Goal: Information Seeking & Learning: Understand process/instructions

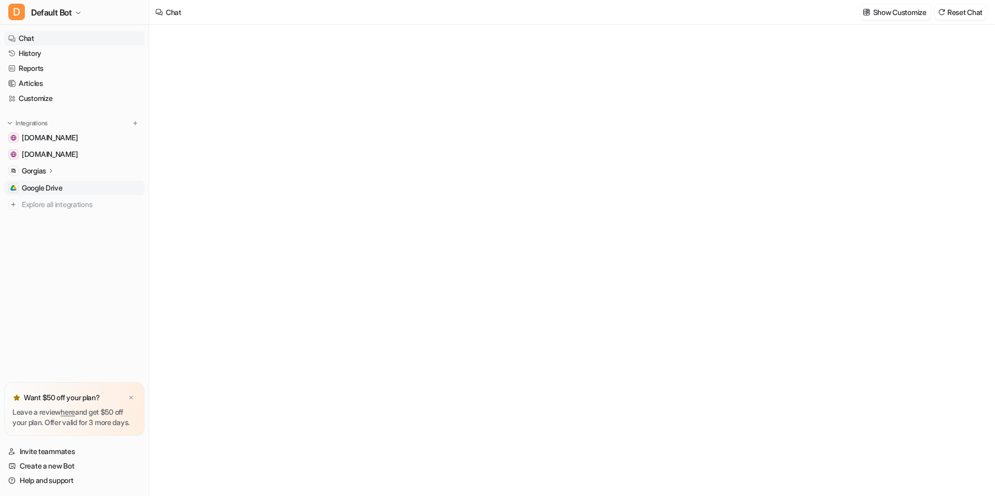
type textarea "**********"
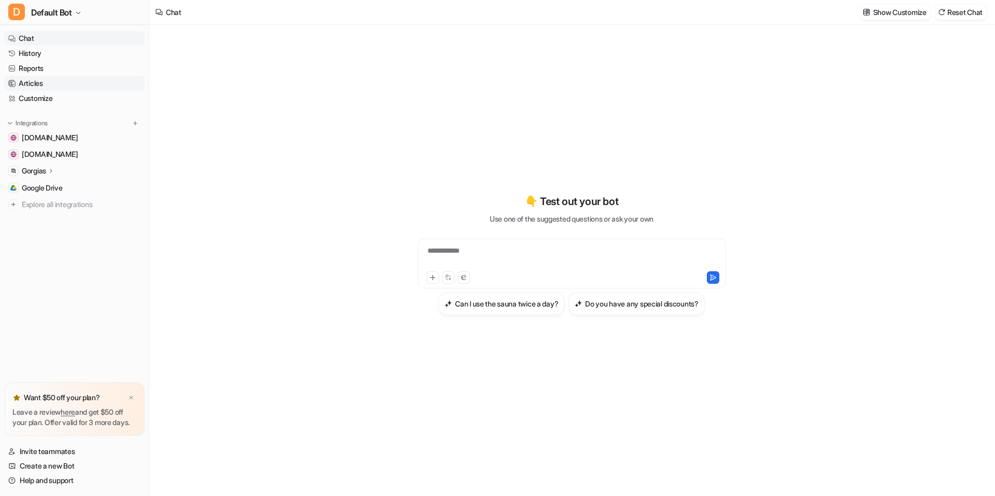
click at [58, 81] on link "Articles" at bounding box center [74, 83] width 140 height 15
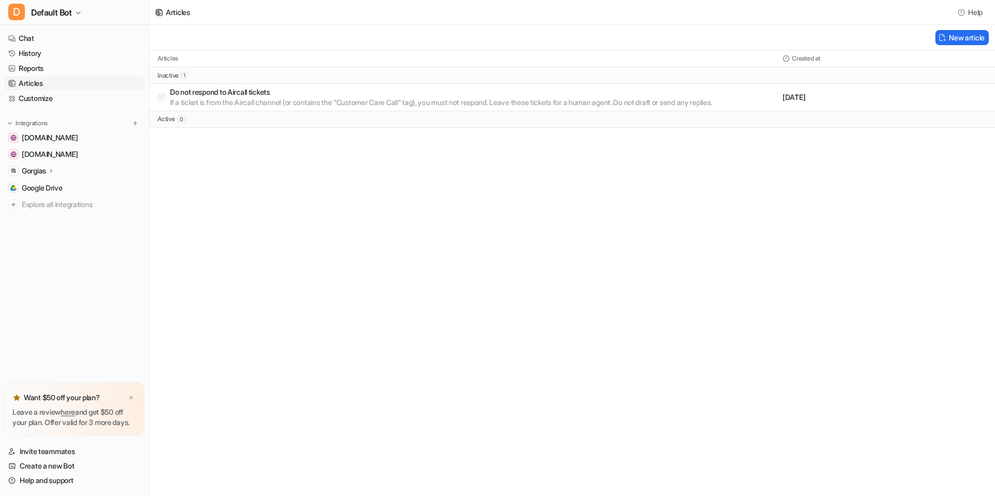
click at [341, 95] on p "Do not respond to Aircall tickets" at bounding box center [441, 92] width 542 height 10
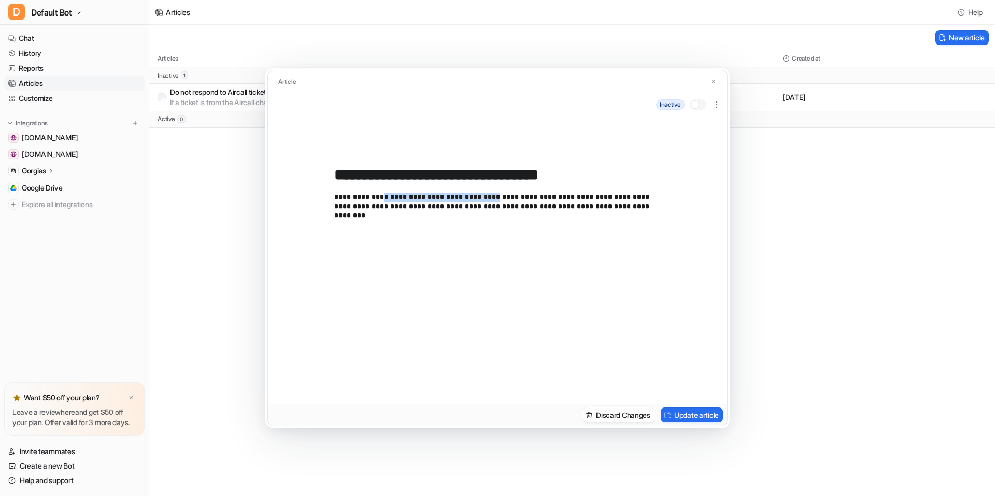
drag, startPoint x: 466, startPoint y: 198, endPoint x: 368, endPoint y: 197, distance: 97.9
click at [368, 197] on p "**********" at bounding box center [497, 288] width 326 height 191
click at [345, 200] on p "**********" at bounding box center [497, 288] width 326 height 191
click at [525, 197] on p "**********" at bounding box center [497, 288] width 326 height 191
click at [692, 418] on button "Update article" at bounding box center [692, 415] width 62 height 15
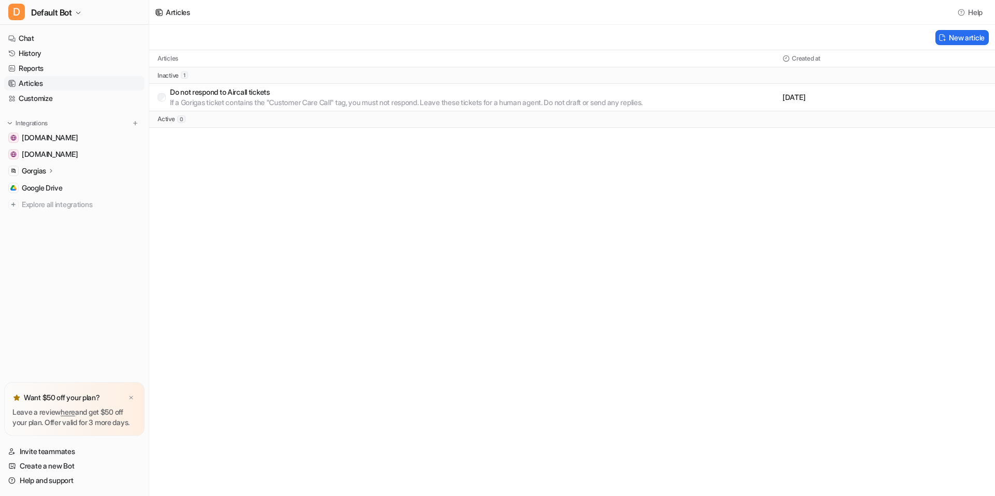
click at [303, 97] on p "If a Gorigas ticket contains the "Customer Care Call" tag, you must not respond…" at bounding box center [406, 102] width 473 height 10
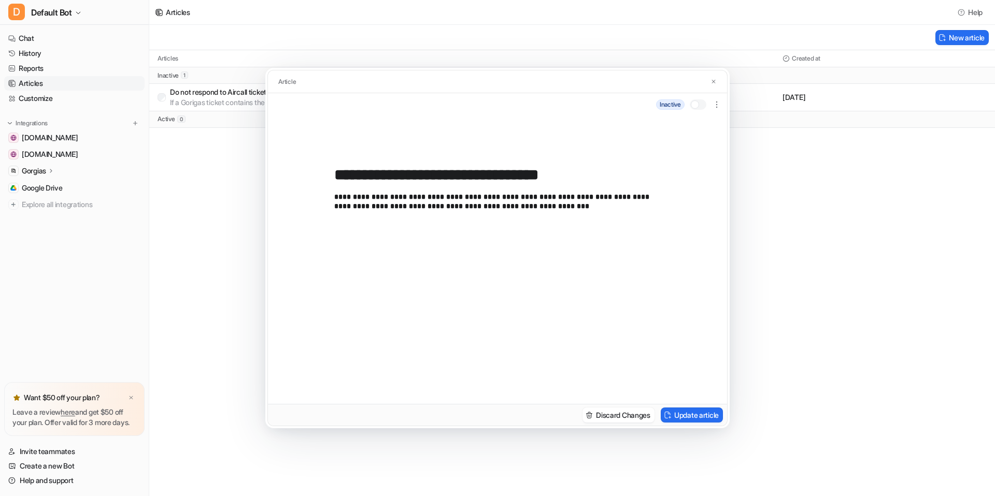
click at [692, 105] on div at bounding box center [695, 105] width 8 height 8
click at [707, 417] on button "Update article" at bounding box center [692, 415] width 62 height 15
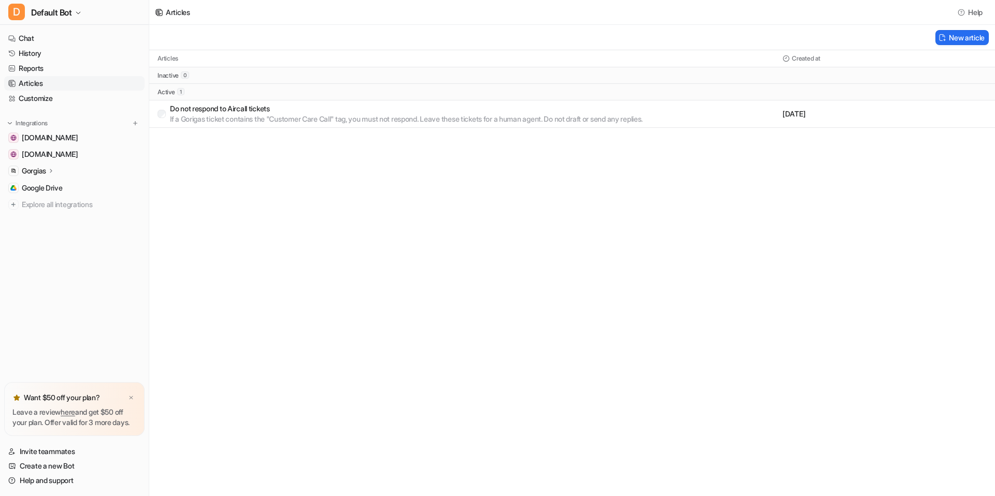
click at [40, 171] on p "Gorgias" at bounding box center [34, 171] width 24 height 10
click at [52, 198] on p "Sources" at bounding box center [43, 201] width 26 height 10
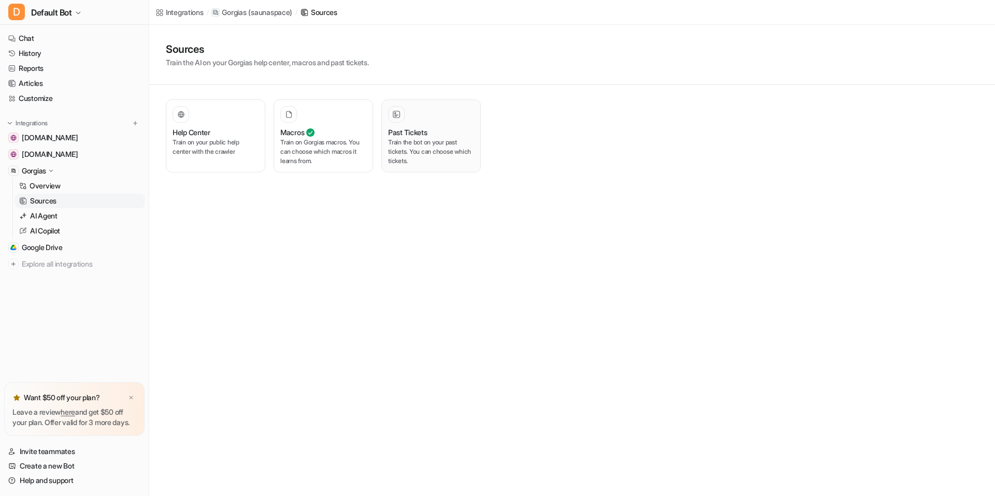
click at [436, 140] on p "Train the bot on your past tickets. You can choose which tickets." at bounding box center [431, 152] width 86 height 28
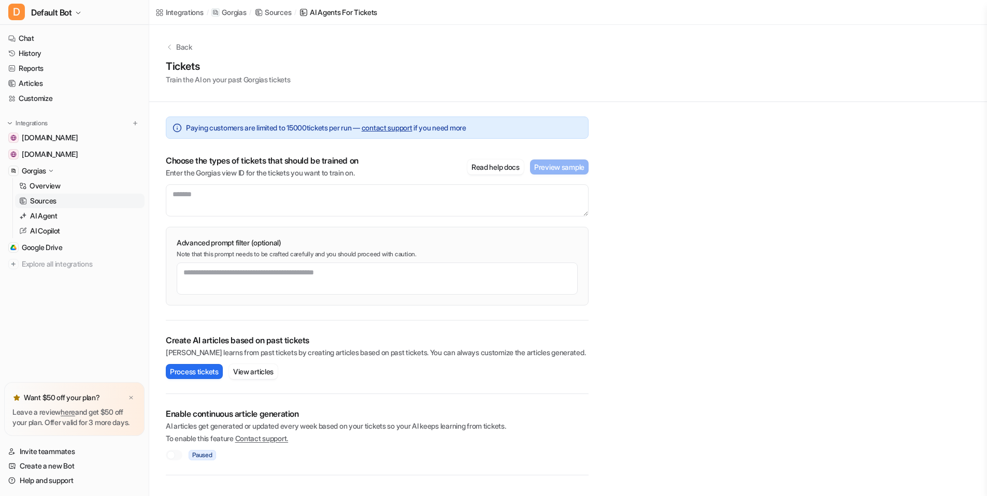
click at [91, 202] on link "Sources" at bounding box center [80, 201] width 130 height 15
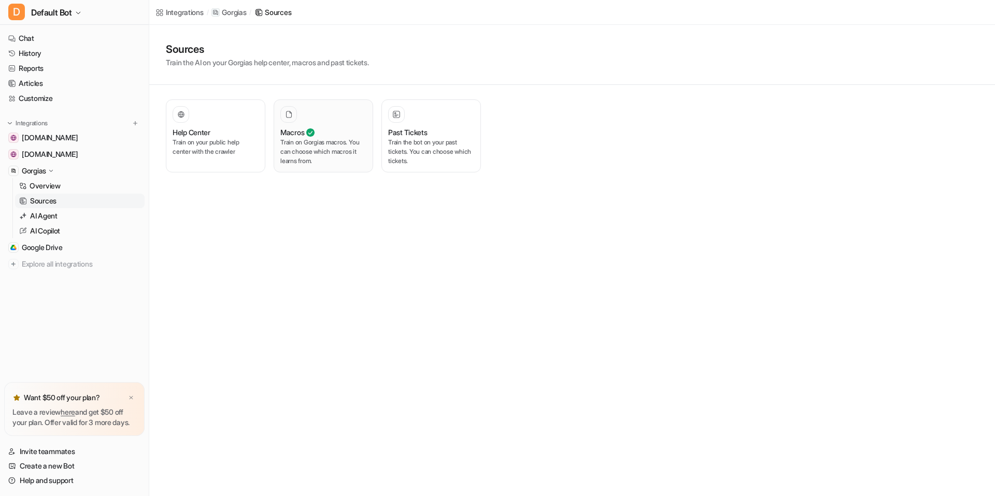
click at [312, 148] on p "Train on Gorgias macros. You can choose which macros it learns from." at bounding box center [323, 152] width 86 height 28
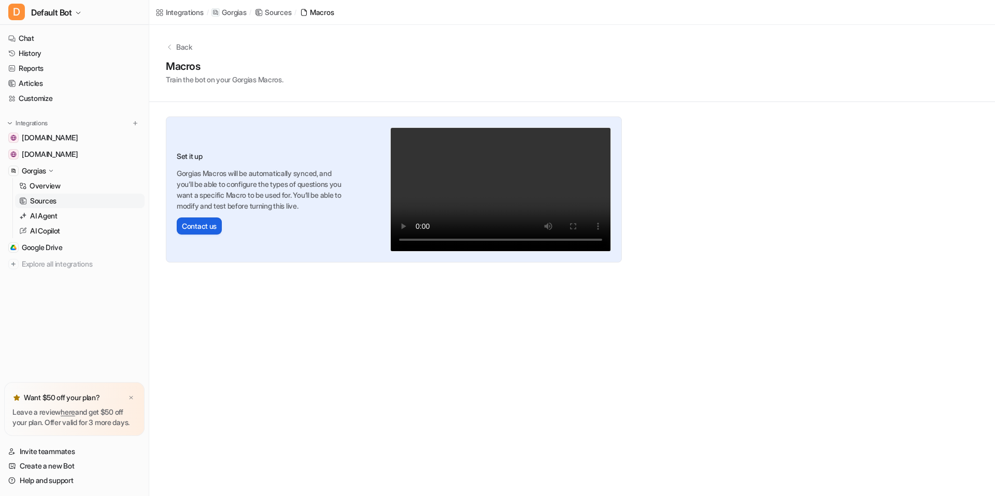
click at [201, 226] on button "Contact us" at bounding box center [199, 226] width 45 height 17
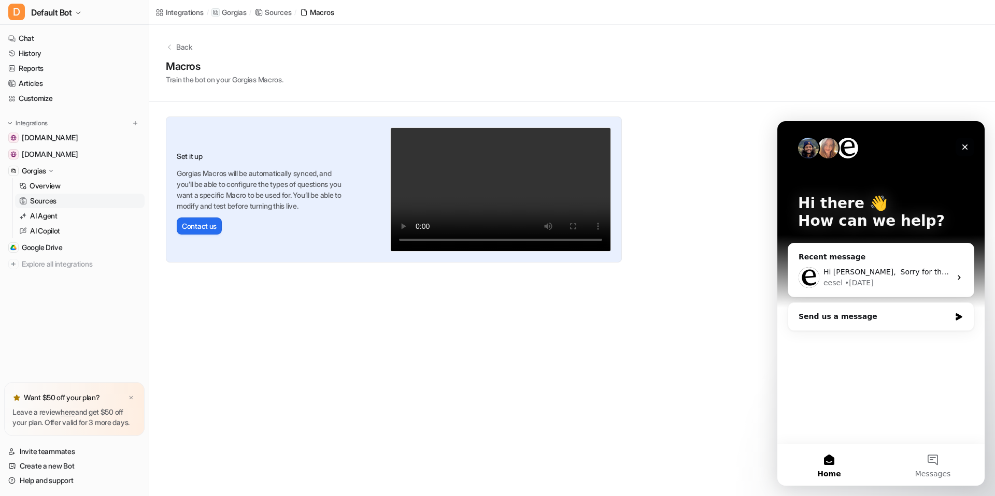
click at [960, 147] on div "Close" at bounding box center [964, 147] width 19 height 19
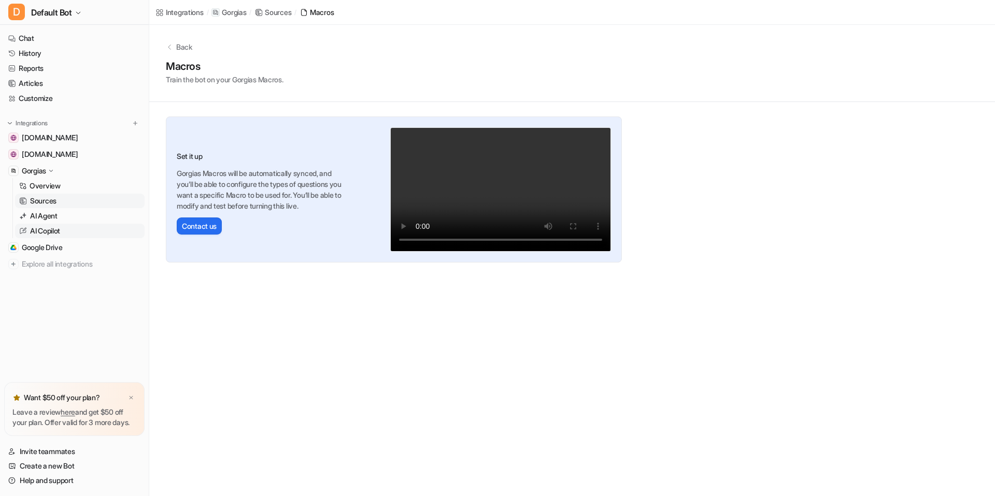
click at [76, 230] on link "AI Copilot" at bounding box center [80, 231] width 130 height 15
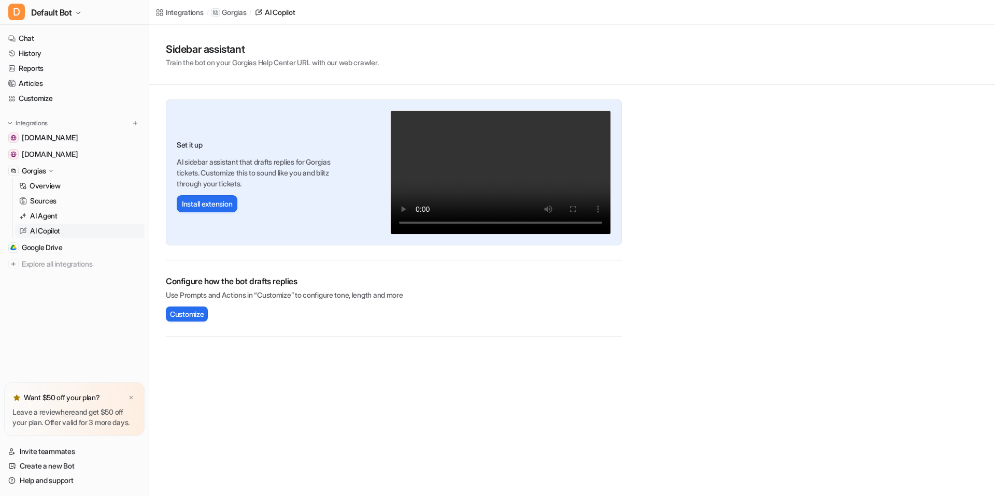
click at [74, 488] on div "Invite teammates Create a new Bot Help and support Help Chat with us We’re a sm…" at bounding box center [74, 464] width 149 height 56
click at [71, 485] on link "Help and support" at bounding box center [74, 481] width 140 height 15
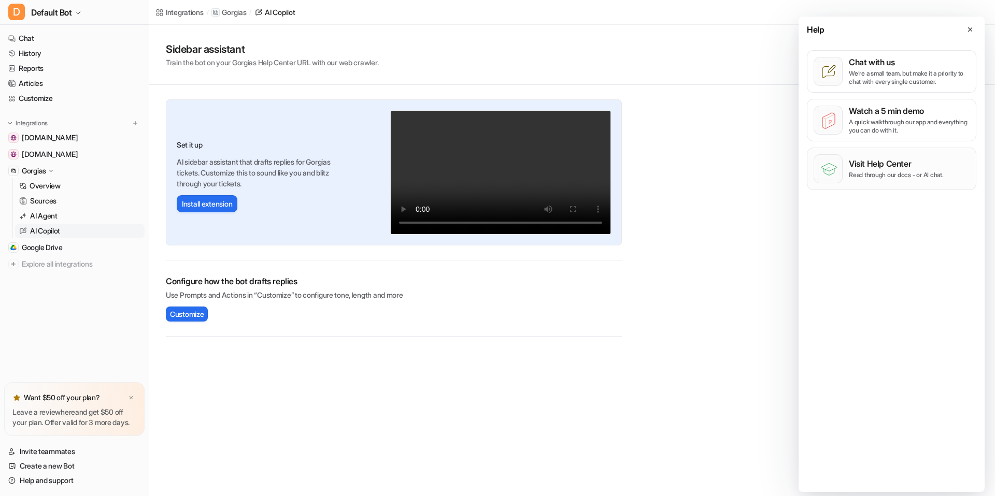
click at [910, 164] on p "Visit Help Center" at bounding box center [896, 164] width 95 height 10
